Goal: Information Seeking & Learning: Compare options

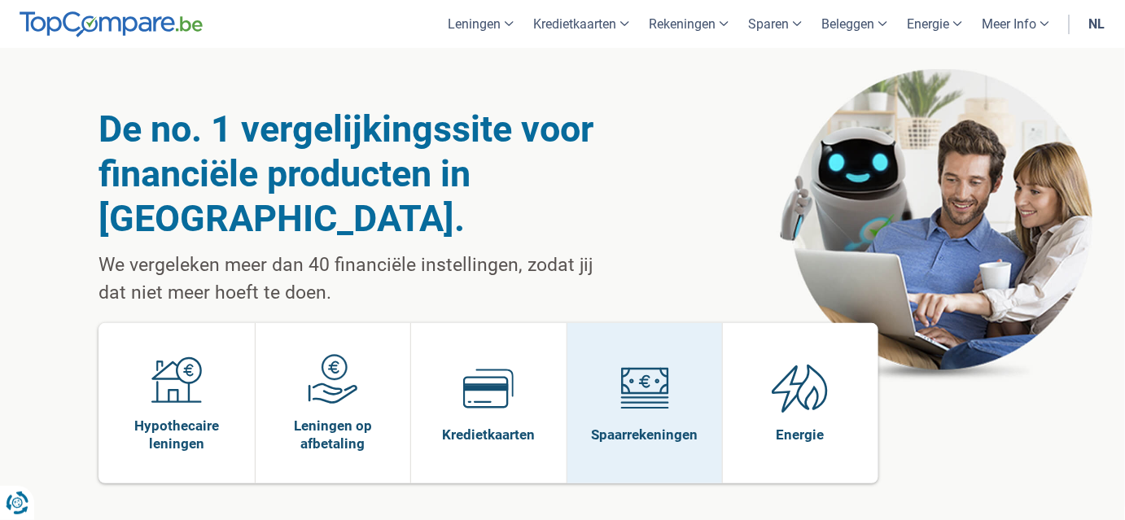
click at [652, 363] on img at bounding box center [645, 388] width 50 height 50
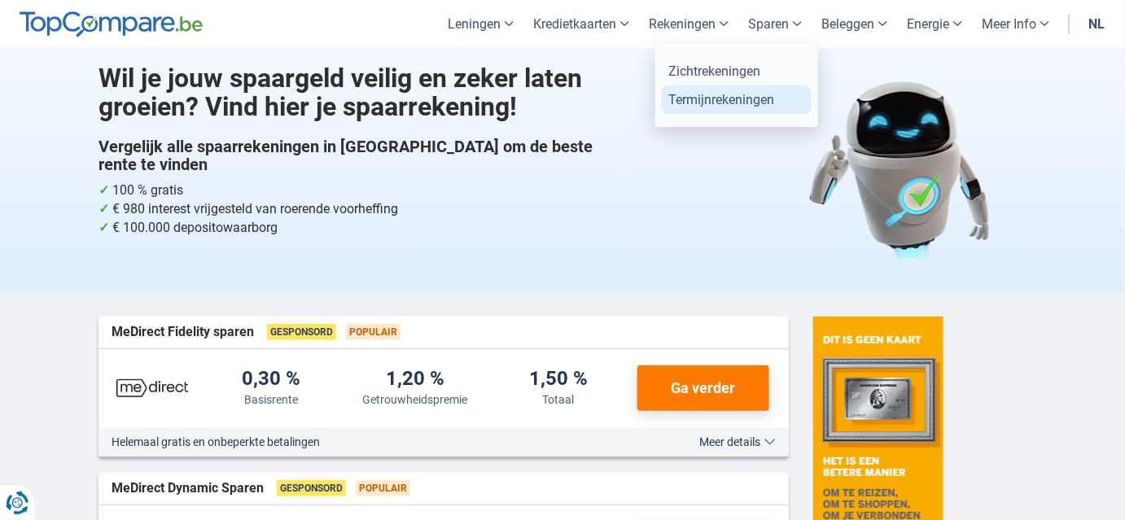
click at [704, 98] on link "Termijnrekeningen" at bounding box center [737, 99] width 150 height 28
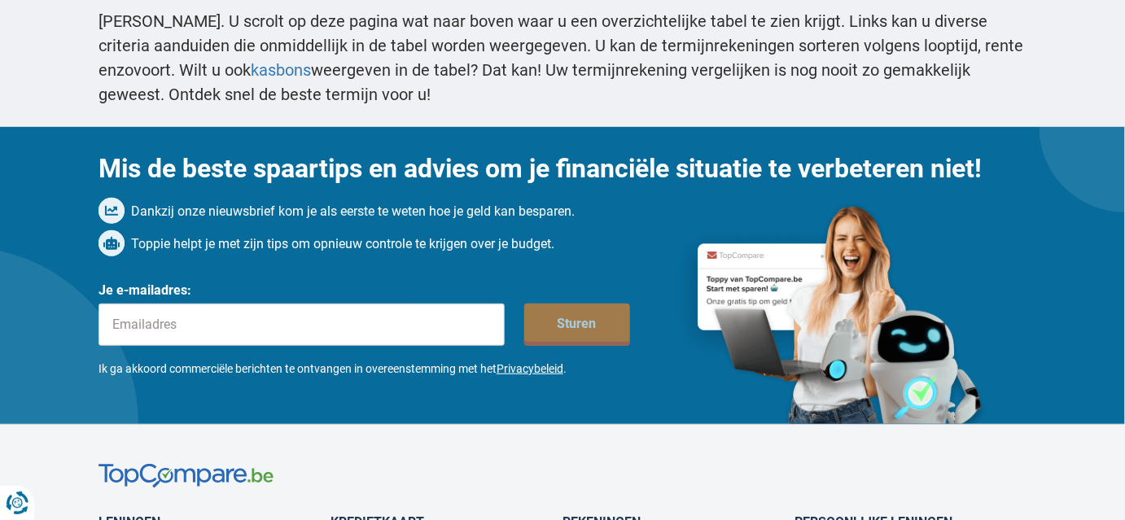
scroll to position [4324, 0]
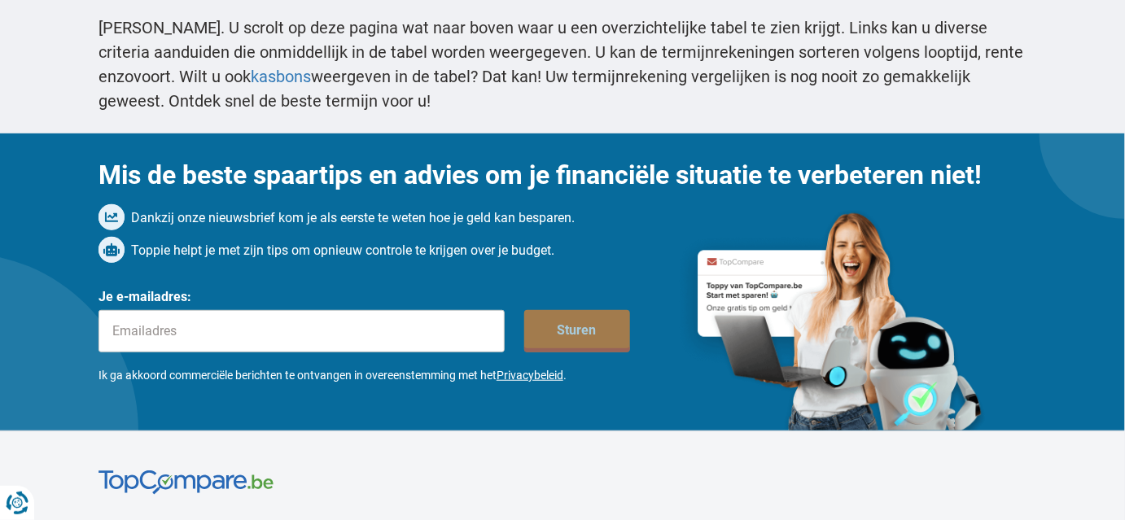
click at [247, 331] on input "Je e-mailadres:" at bounding box center [302, 331] width 406 height 42
type input "[PERSON_NAME][EMAIL_ADDRESS][DOMAIN_NAME]"
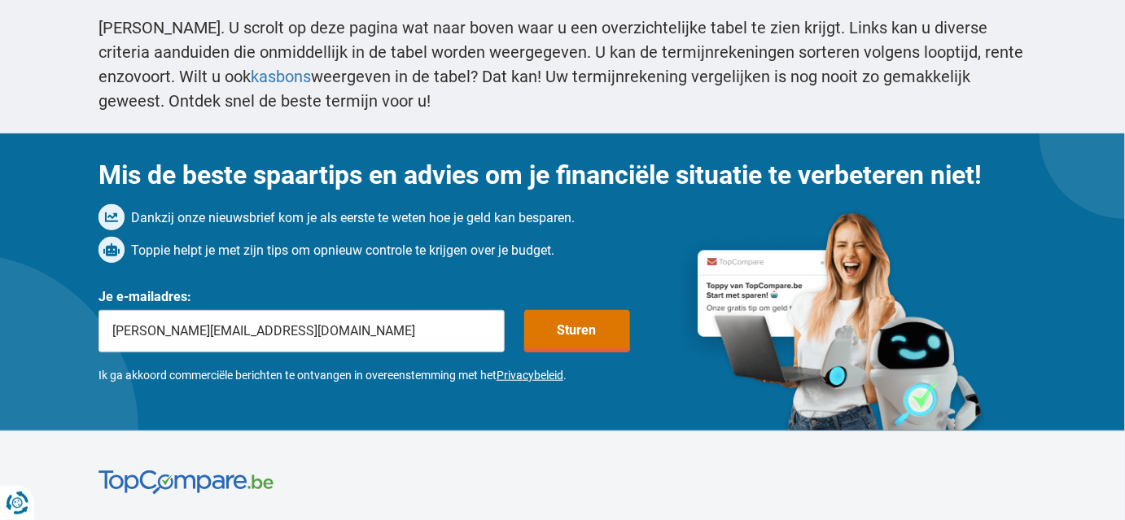
click at [591, 322] on button "Sturen" at bounding box center [577, 331] width 106 height 42
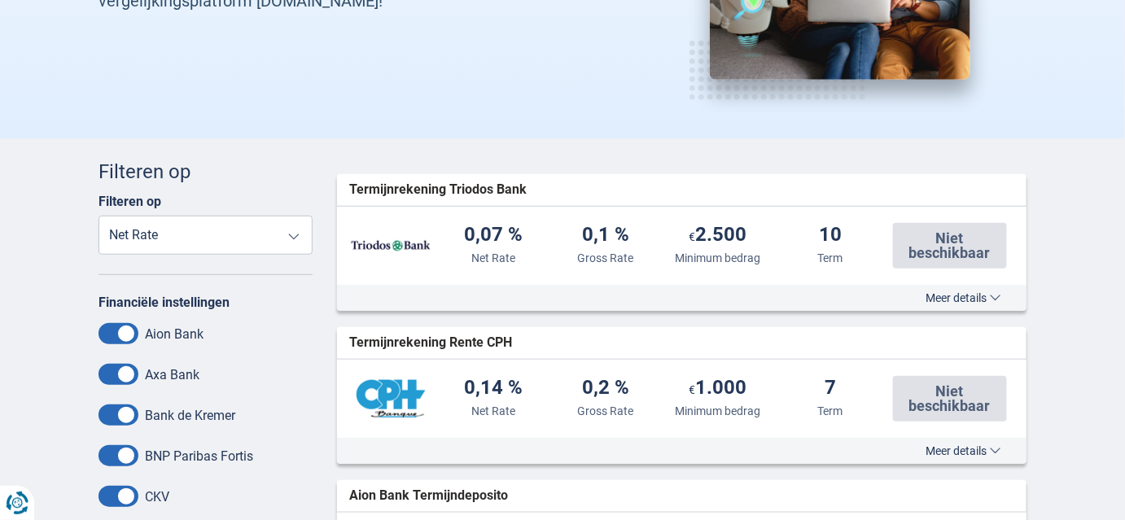
scroll to position [308, 0]
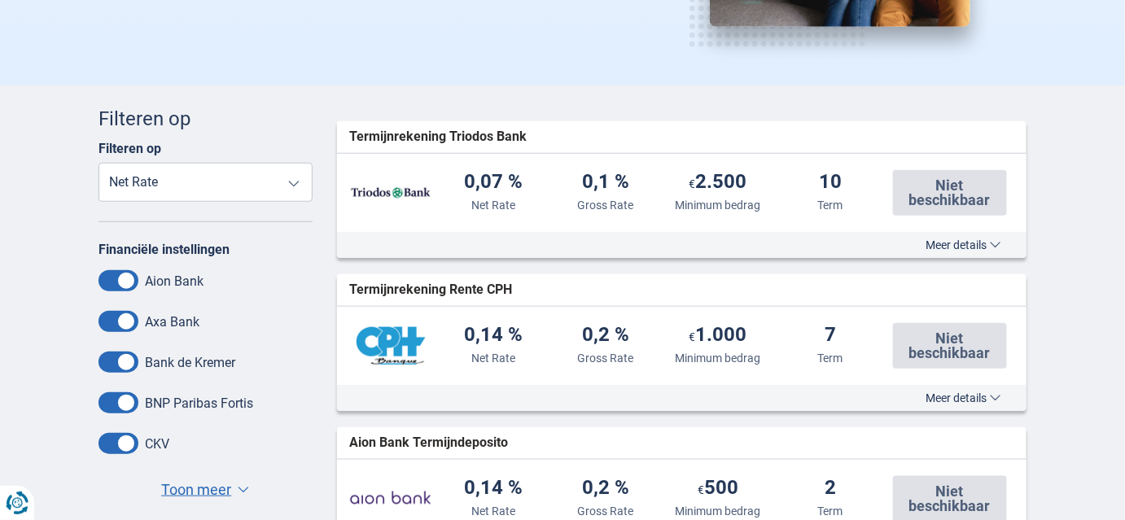
click at [294, 182] on select "Net Rate Gross Rate Minimum bedrag Term" at bounding box center [206, 182] width 214 height 39
select select "GrossRate-"
click at [99, 163] on select "Net Rate Gross Rate Minimum bedrag Term" at bounding box center [206, 182] width 214 height 39
